Goal: Task Accomplishment & Management: Manage account settings

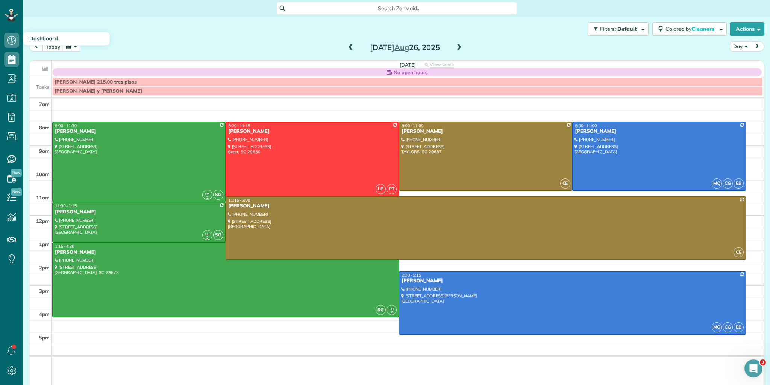
scroll to position [3, 3]
click at [52, 46] on button "today" at bounding box center [52, 46] width 21 height 10
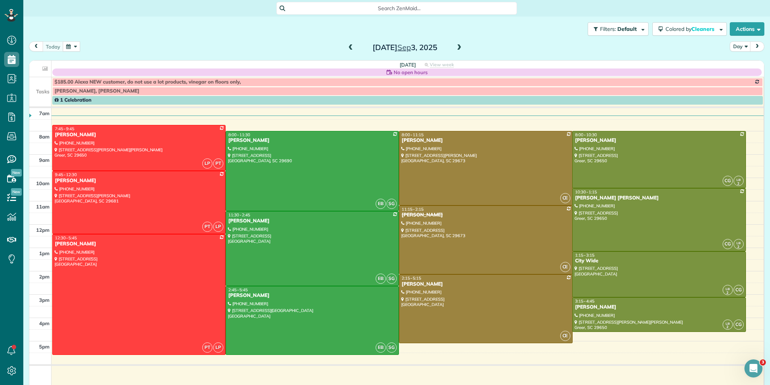
click at [456, 47] on span at bounding box center [459, 47] width 8 height 7
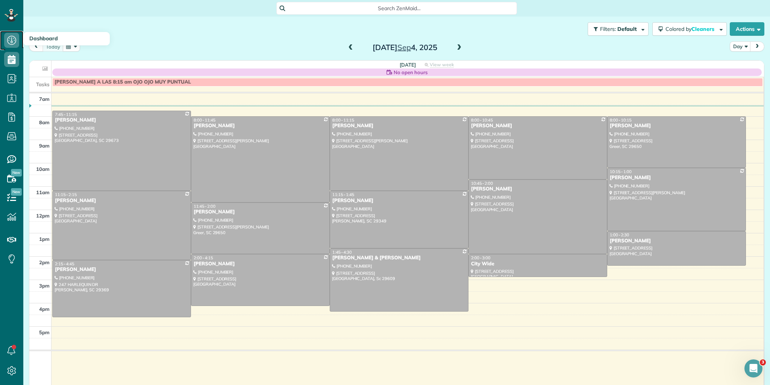
click at [14, 41] on icon at bounding box center [11, 40] width 15 height 15
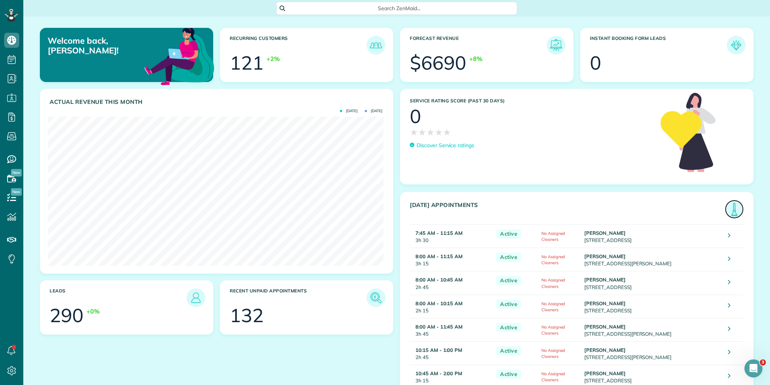
click at [728, 209] on img at bounding box center [734, 208] width 17 height 17
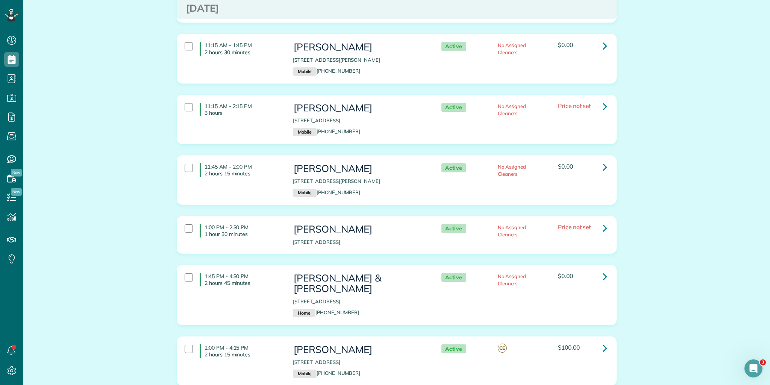
scroll to position [325, 0]
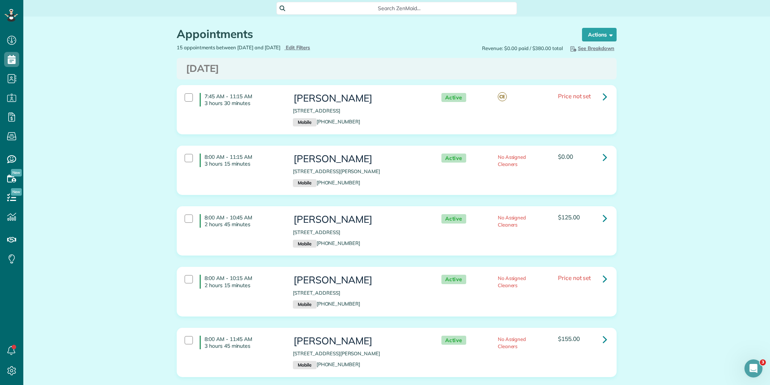
scroll to position [90, 0]
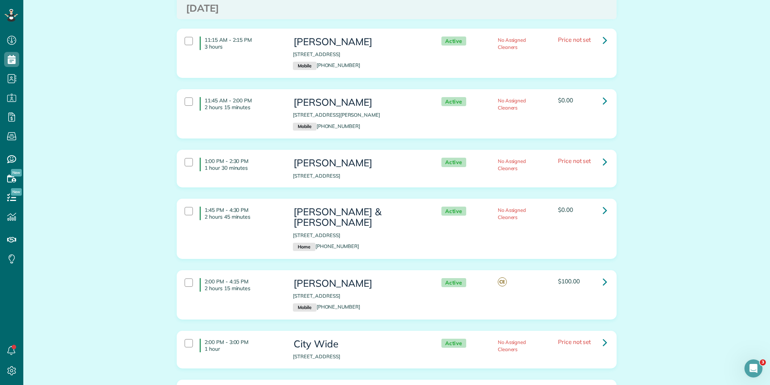
scroll to position [626, 0]
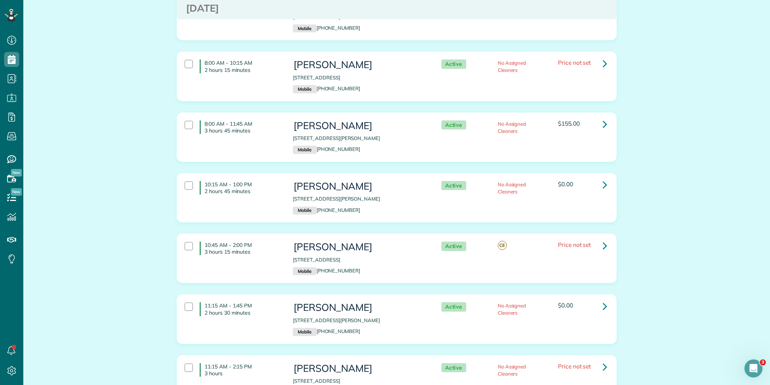
scroll to position [150, 0]
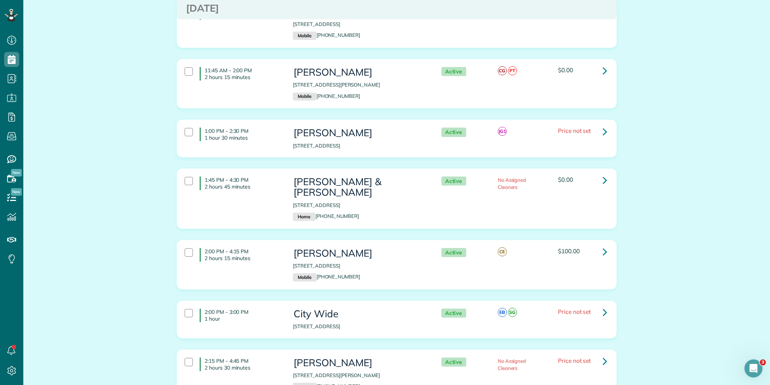
scroll to position [626, 0]
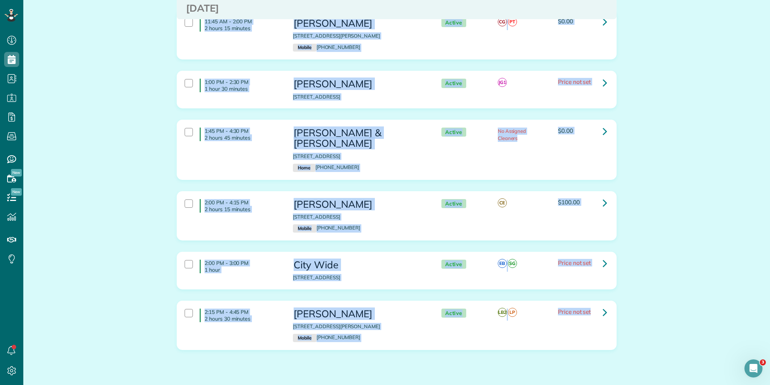
scroll to position [626, 0]
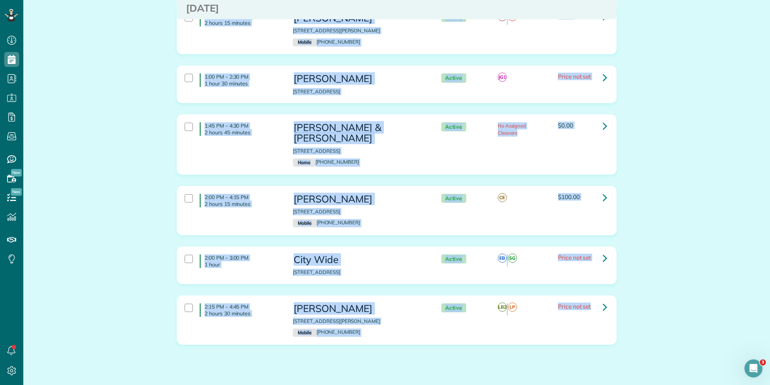
drag, startPoint x: 203, startPoint y: 95, endPoint x: 637, endPoint y: 382, distance: 520.2
click at [638, 384] on html "Dashboard Scheduling Calendar View List View Dispatch View - Weekly scheduling …" at bounding box center [385, 192] width 770 height 385
copy div "7:45 AM - 11:15 AM 3 hours 30 minutes [PERSON_NAME] [STREET_ADDRESS] Mobile [PH…"
click at [405, 76] on h3 "[PERSON_NAME]" at bounding box center [359, 78] width 133 height 11
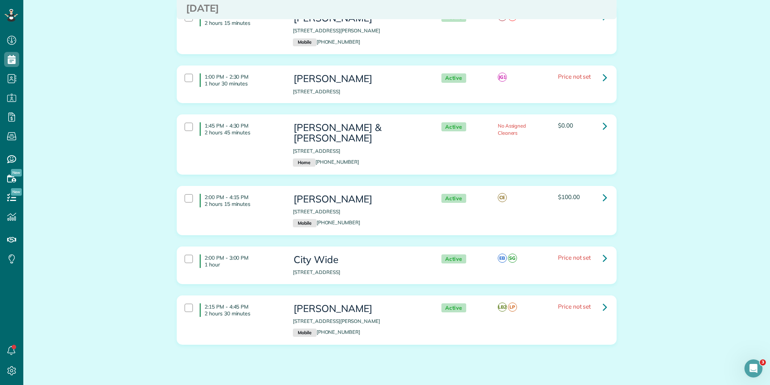
click at [403, 77] on h3 "[PERSON_NAME]" at bounding box center [359, 78] width 133 height 11
click at [603, 71] on icon at bounding box center [605, 77] width 5 height 13
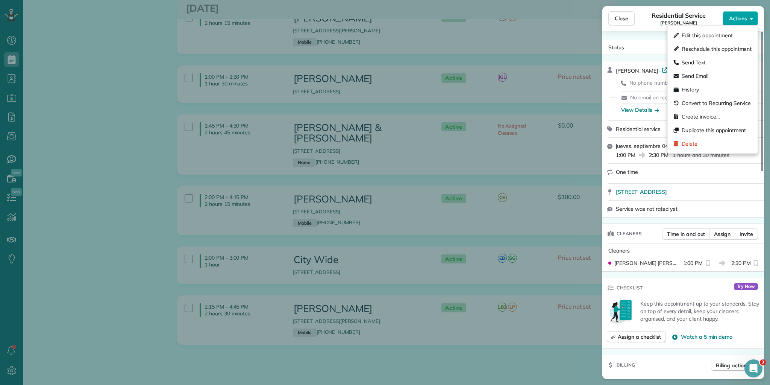
click at [750, 18] on icon "button" at bounding box center [751, 19] width 3 height 6
click at [696, 36] on span "Edit this appointment" at bounding box center [707, 36] width 51 height 8
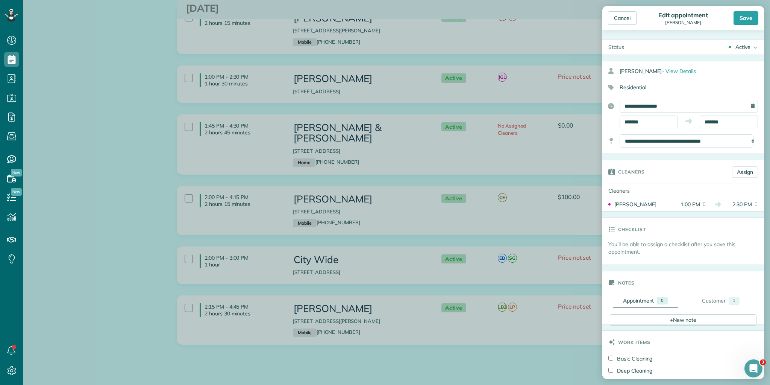
click at [751, 44] on icon at bounding box center [754, 46] width 8 height 15
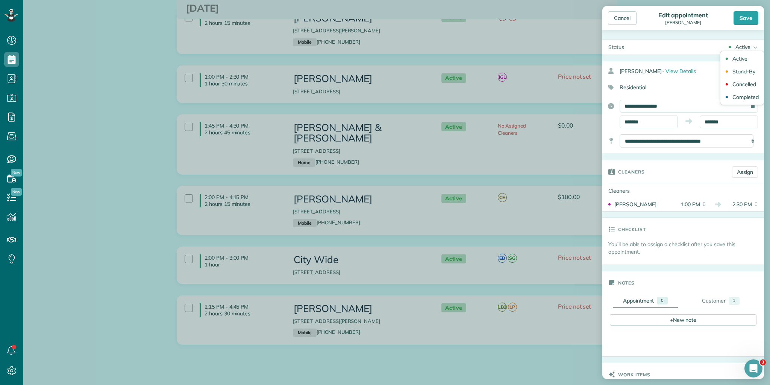
click at [685, 42] on div "Active Active Stand-By Cancelled Completed" at bounding box center [697, 46] width 134 height 15
click at [624, 12] on div "Cancel" at bounding box center [622, 18] width 29 height 14
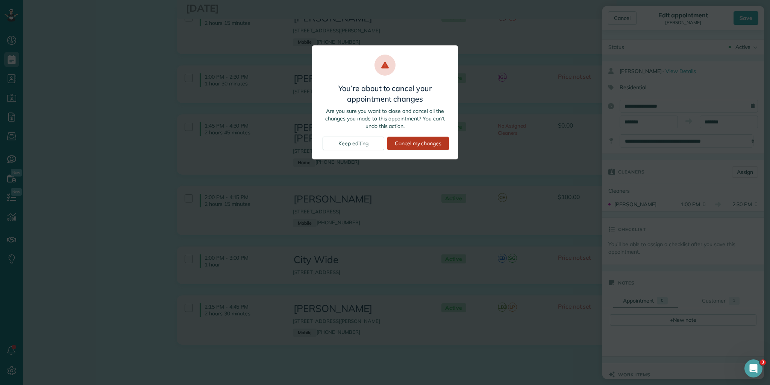
click at [408, 141] on div "Cancel my changes" at bounding box center [418, 143] width 62 height 14
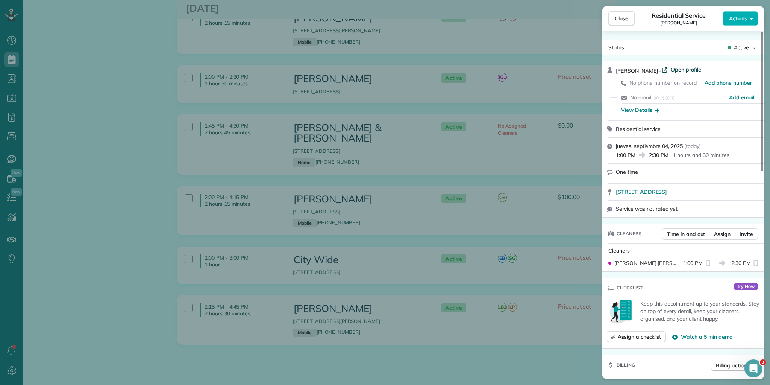
click at [671, 68] on span "Open profile" at bounding box center [686, 70] width 30 height 8
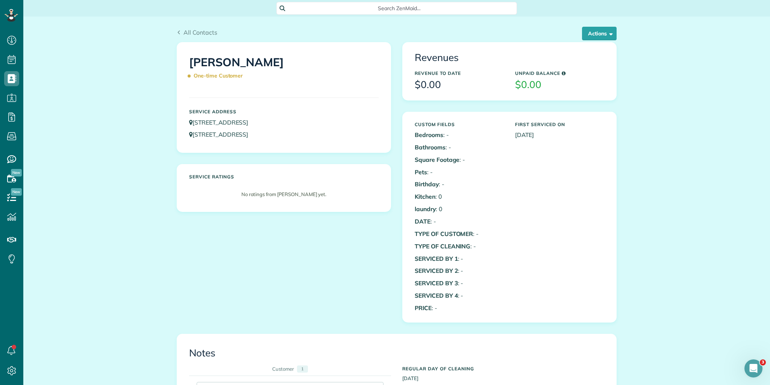
click at [271, 105] on div "Service Address 930 Old Airport Road Greenville SC 29607 811 Brentwood Way Simp…" at bounding box center [283, 123] width 201 height 37
click at [610, 32] on span "button" at bounding box center [610, 33] width 6 height 6
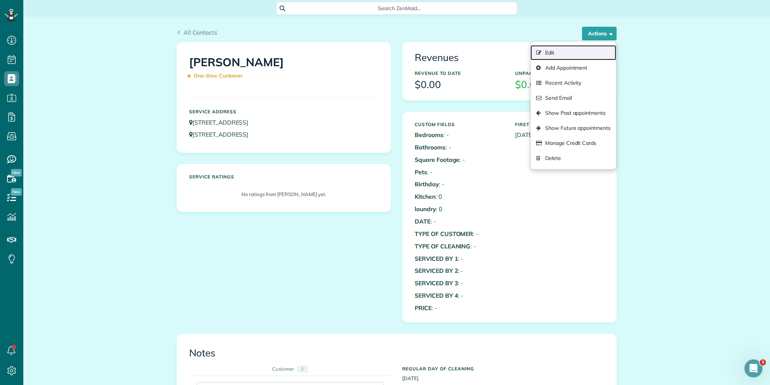
click at [557, 53] on link "Edit" at bounding box center [573, 52] width 86 height 15
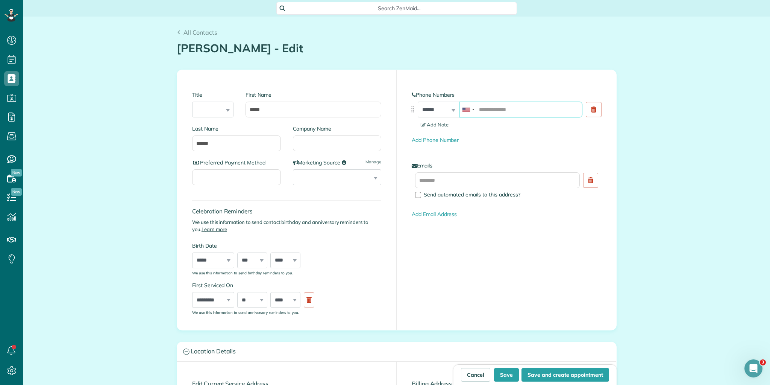
click at [495, 108] on input "tel" at bounding box center [520, 109] width 123 height 16
click at [509, 375] on button "Save" at bounding box center [506, 375] width 25 height 14
type input "**********"
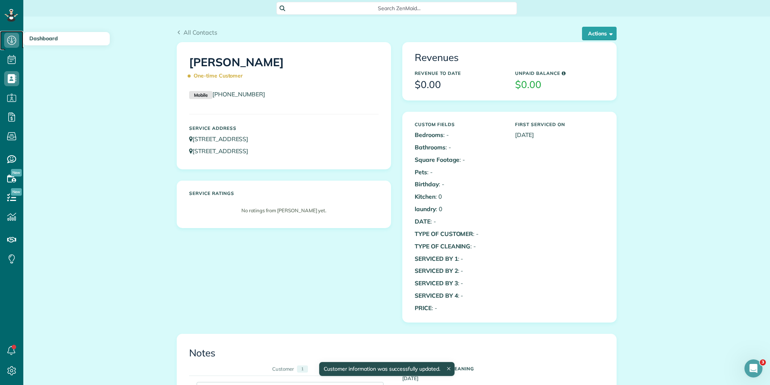
click at [14, 39] on icon at bounding box center [11, 40] width 15 height 15
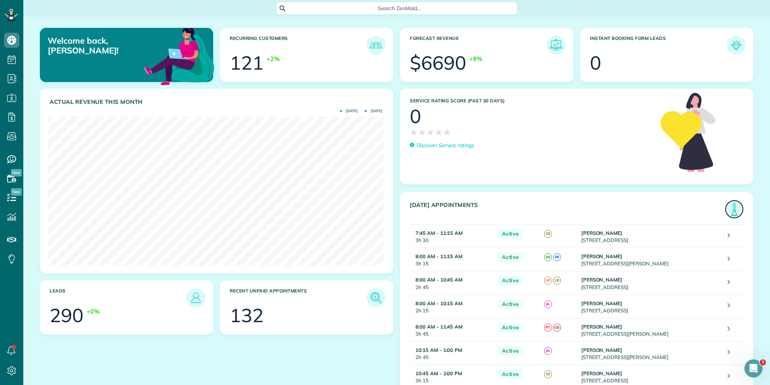
click at [731, 211] on img at bounding box center [734, 208] width 17 height 17
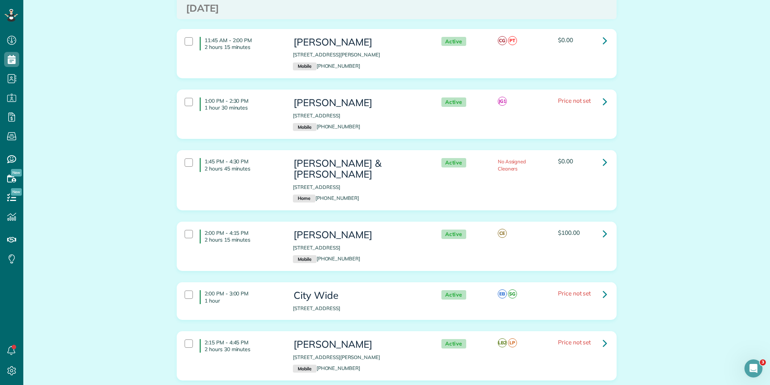
scroll to position [637, 0]
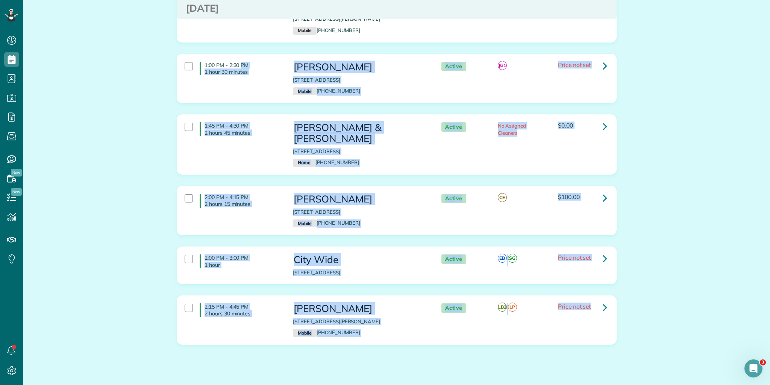
drag, startPoint x: 202, startPoint y: 60, endPoint x: 623, endPoint y: 322, distance: 495.8
copy div "1:00 PM - 2:30 PM 1 hour 30 minutes [PERSON_NAME] [STREET_ADDRESS] Mobile [PHON…"
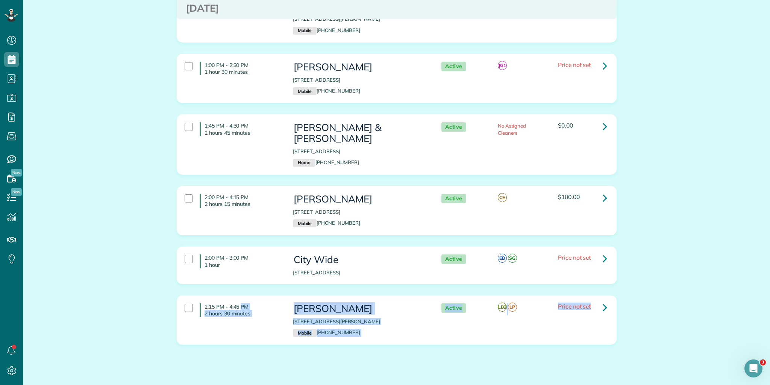
drag, startPoint x: 203, startPoint y: 289, endPoint x: 619, endPoint y: 300, distance: 416.3
click at [619, 300] on div "2:15 PM - 4:45 PM 2 hours 30 minutes [PERSON_NAME] [STREET_ADDRESS][PERSON_NAME…" at bounding box center [396, 325] width 451 height 61
copy div "2:15 PM - 4:45 PM 2 hours 30 minutes [PERSON_NAME] [STREET_ADDRESS][PERSON_NAME…"
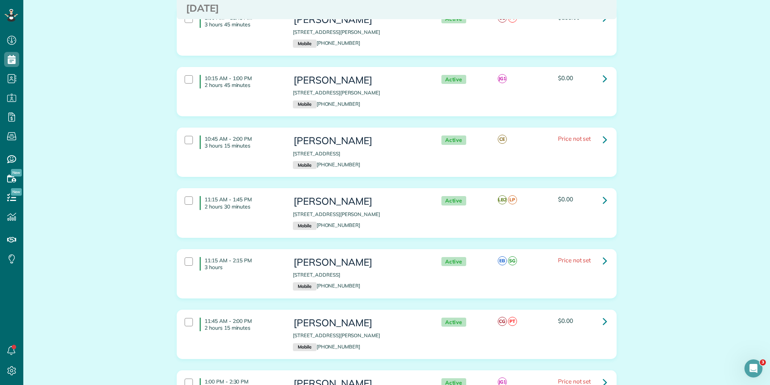
scroll to position [331, 0]
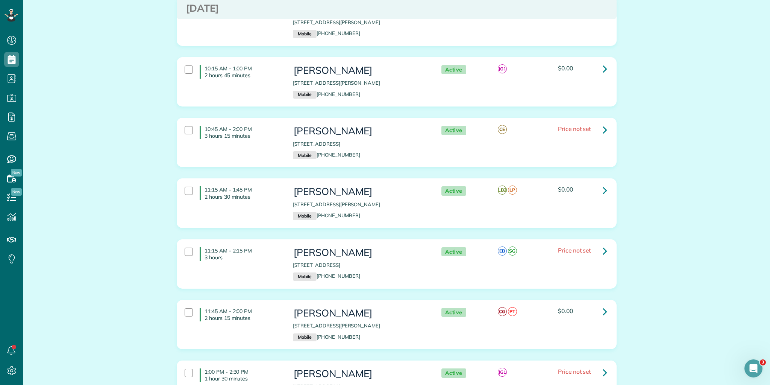
click at [147, 289] on div "Appointments the List View [2 min] Schedule Changes Actions Create Appointment …" at bounding box center [396, 196] width 747 height 1021
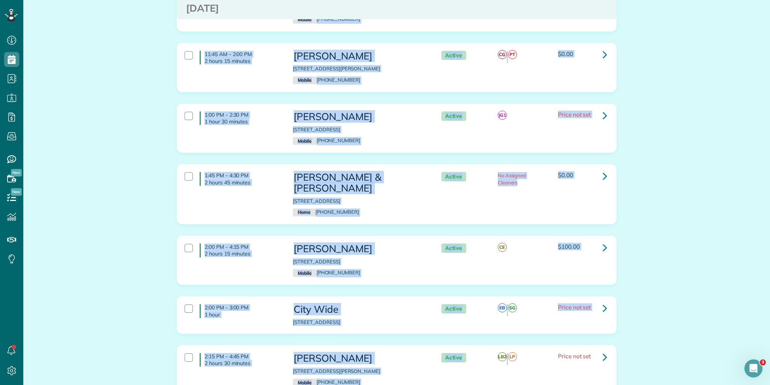
scroll to position [637, 0]
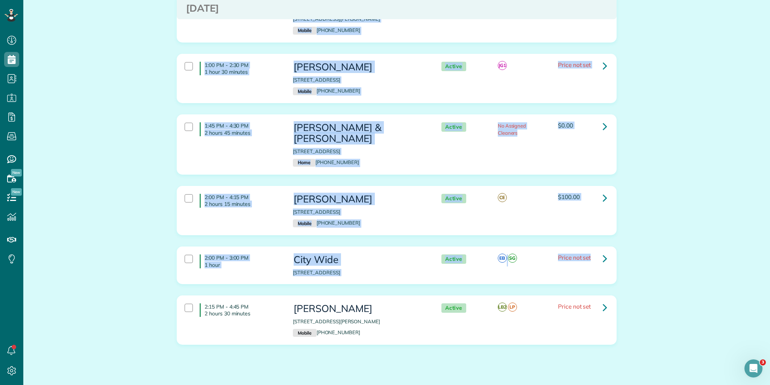
drag, startPoint x: 203, startPoint y: 124, endPoint x: 593, endPoint y: 246, distance: 408.4
copy div "11:15 AM - 1:45 PM 2 hours 30 minutes [PERSON_NAME] [STREET_ADDRESS][PERSON_NAM…"
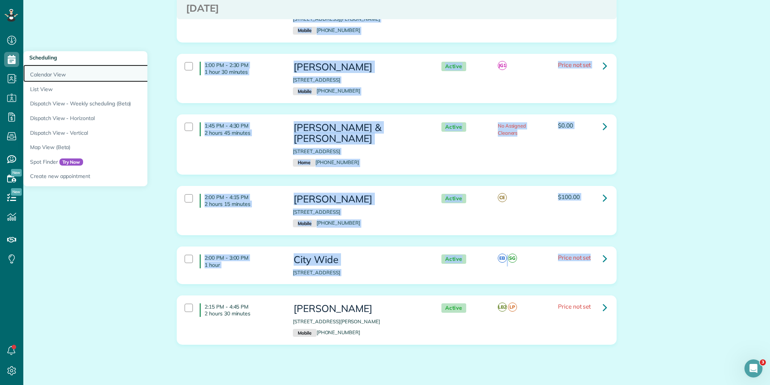
click at [40, 72] on link "Calendar View" at bounding box center [117, 73] width 188 height 17
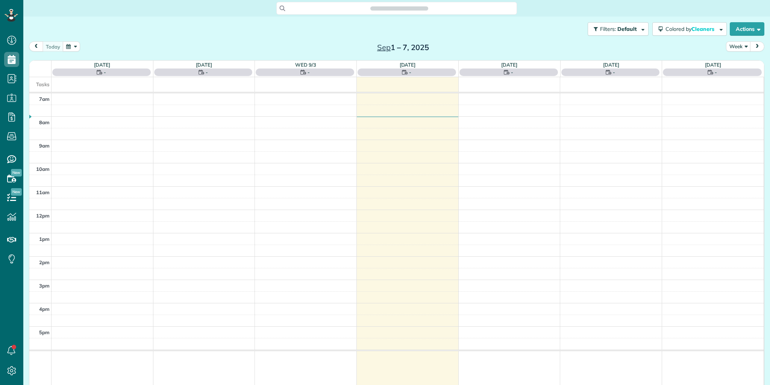
scroll to position [3, 3]
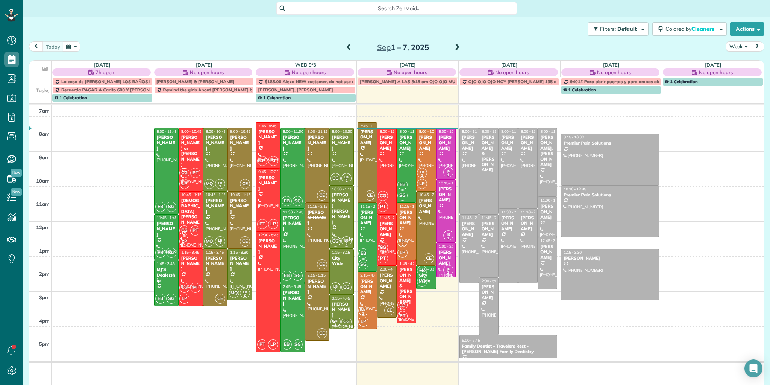
click at [405, 64] on link "[DATE]" at bounding box center [408, 65] width 16 height 6
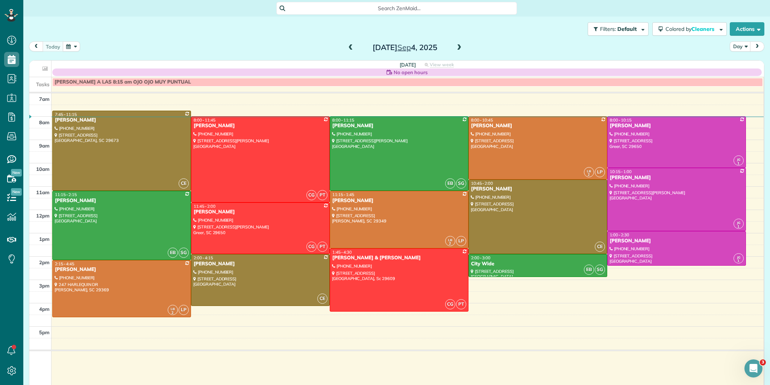
scroll to position [0, 0]
